Goal: Task Accomplishment & Management: Manage account settings

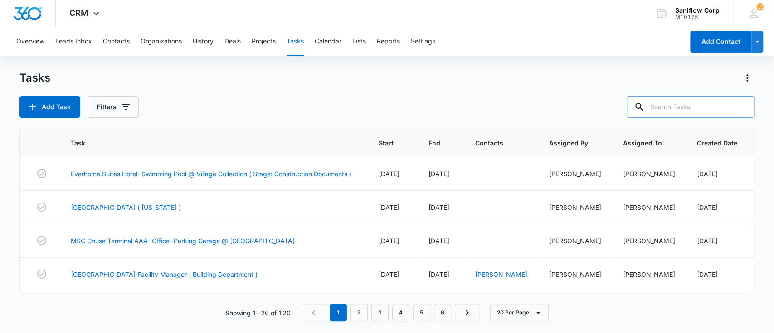
click at [679, 107] on input "text" at bounding box center [691, 107] width 128 height 22
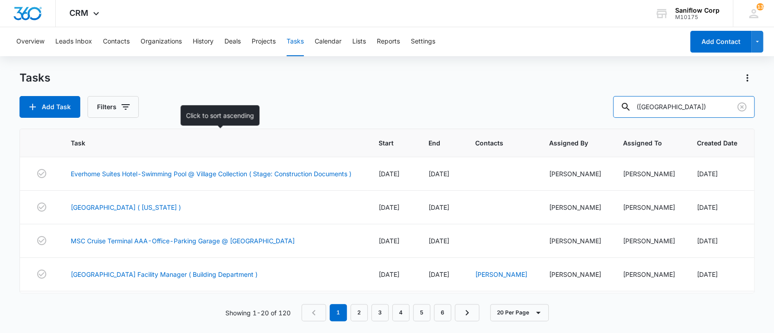
type input "(AR)"
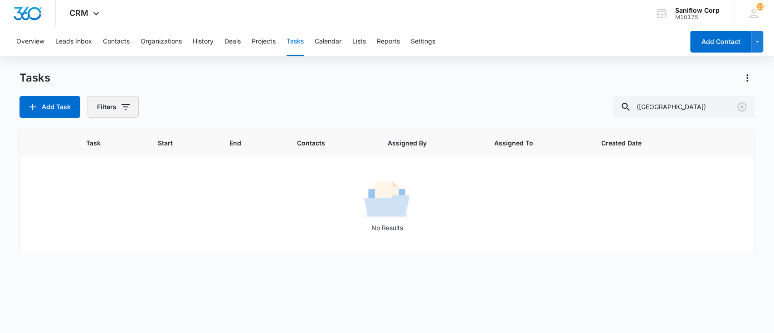
click at [125, 109] on icon "button" at bounding box center [126, 106] width 8 height 5
click at [126, 214] on label "Complete" at bounding box center [150, 216] width 104 height 10
click at [98, 215] on input "Complete" at bounding box center [98, 215] width 0 height 0
radio input "false"
radio input "true"
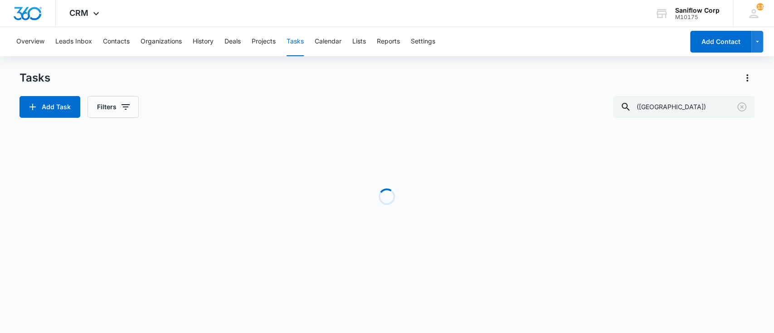
click at [200, 110] on div "Add Task Filters (AR)" at bounding box center [387, 107] width 736 height 22
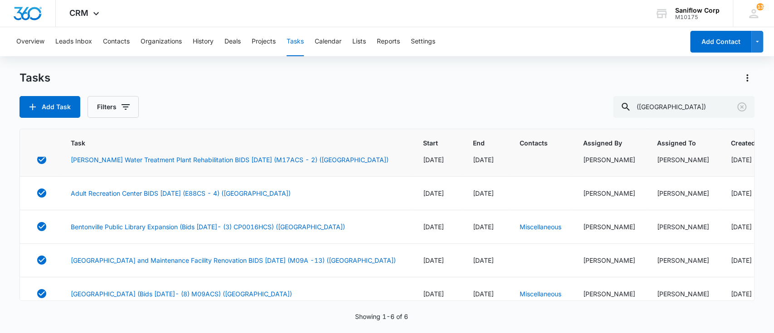
scroll to position [15, 0]
click at [190, 198] on link "Adult Recreation Center BIDS 3/28/24 (E88CS - 4) (AR)" at bounding box center [181, 193] width 220 height 10
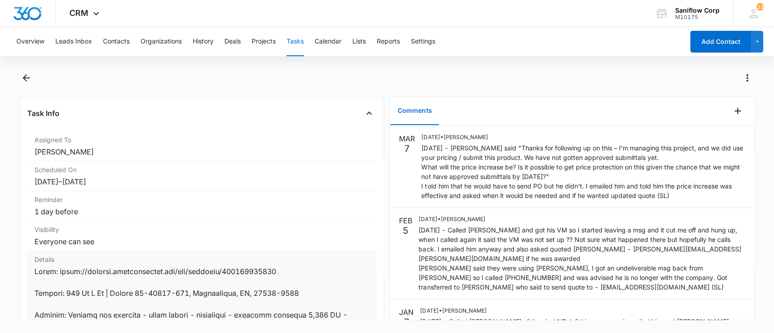
scroll to position [58, 0]
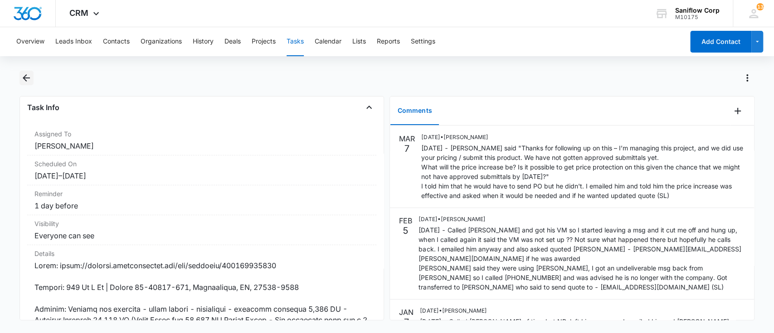
click at [33, 79] on button "Back" at bounding box center [26, 78] width 14 height 15
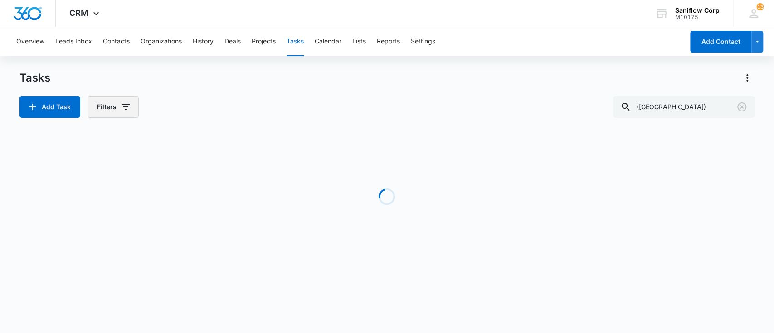
click at [110, 106] on button "Filters" at bounding box center [113, 107] width 51 height 22
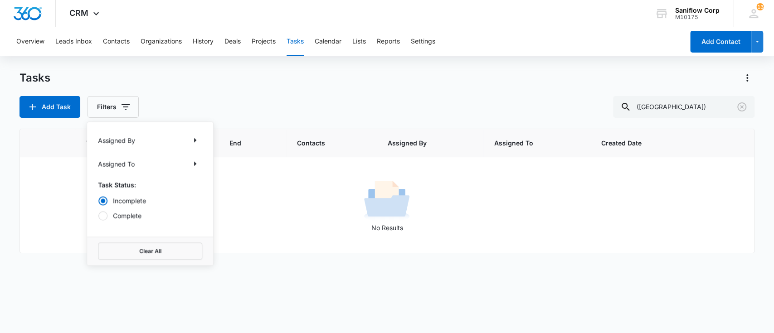
click at [131, 220] on label "Complete" at bounding box center [150, 216] width 104 height 10
click at [98, 216] on input "Complete" at bounding box center [98, 215] width 0 height 0
radio input "false"
radio input "true"
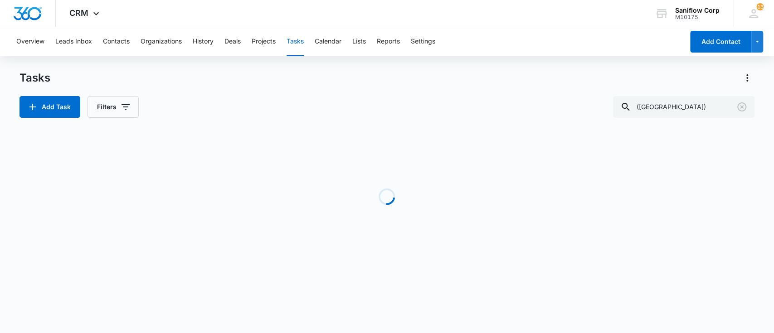
click at [234, 97] on div "Add Task Filters ([GEOGRAPHIC_DATA])" at bounding box center [387, 107] width 736 height 22
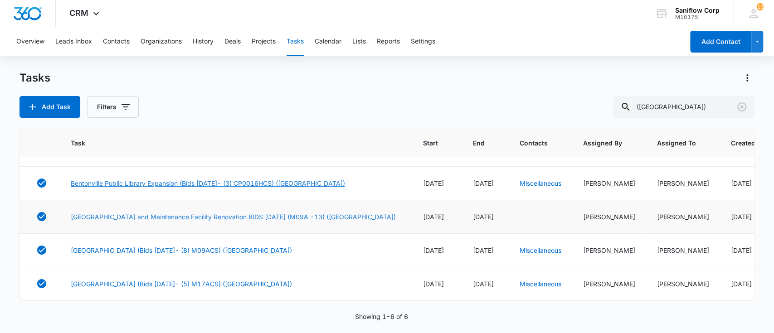
scroll to position [60, 0]
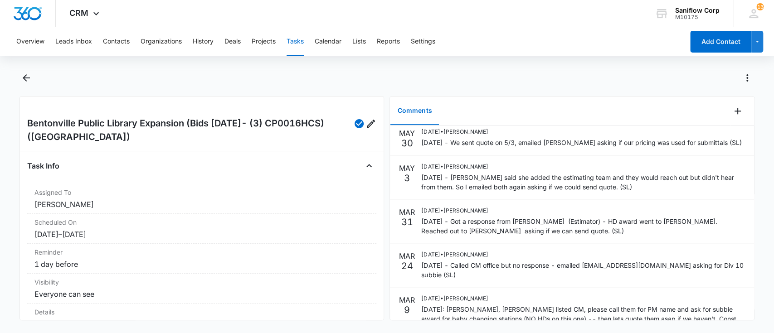
scroll to position [479, 0]
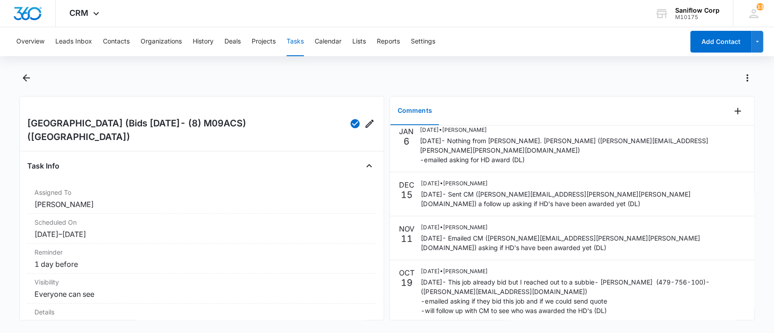
scroll to position [709, 0]
